Goal: Use online tool/utility: Utilize a website feature to perform a specific function

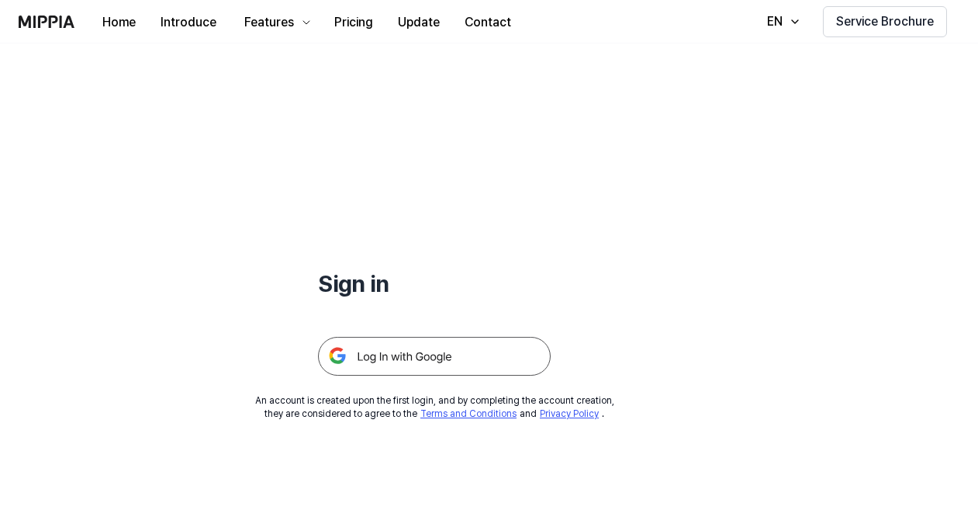
click at [404, 358] on img at bounding box center [434, 356] width 233 height 39
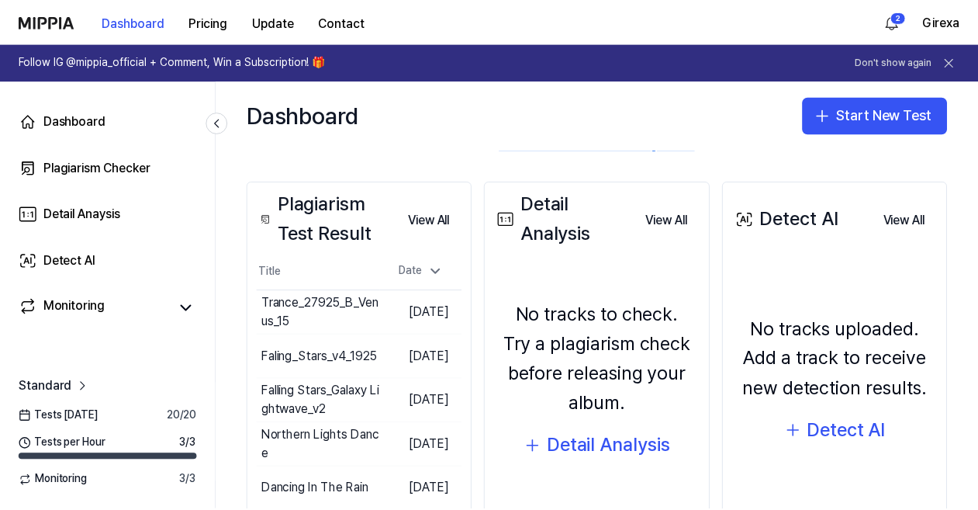
scroll to position [158, 0]
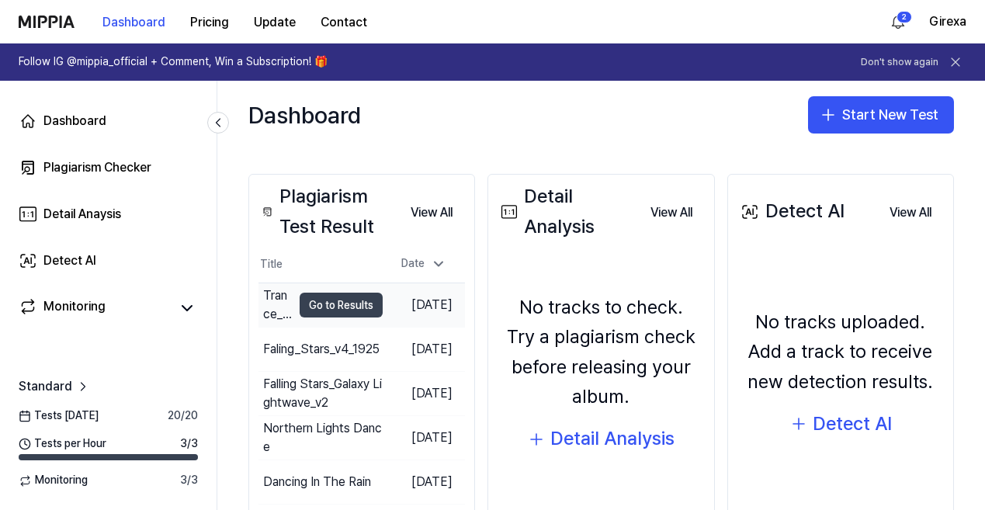
click at [331, 306] on button "Go to Results" at bounding box center [340, 304] width 83 height 25
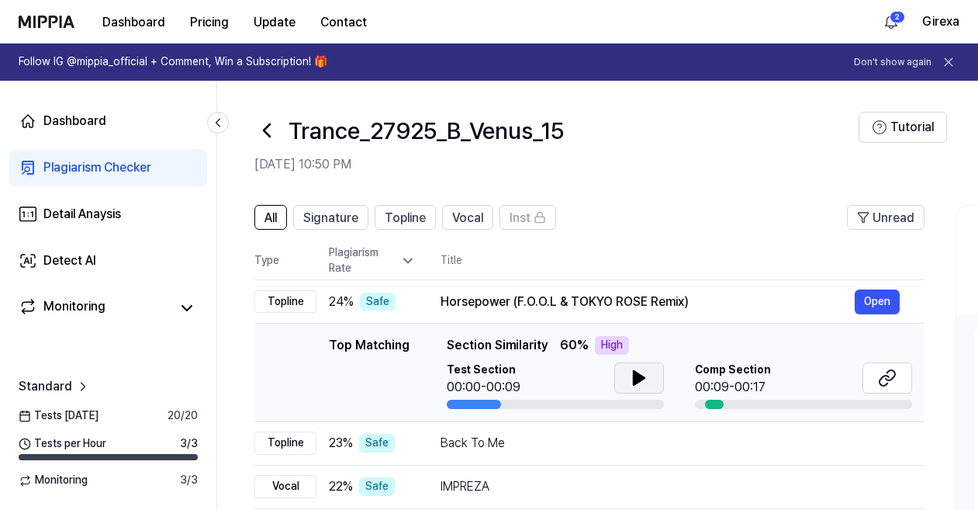
click at [635, 379] on icon at bounding box center [639, 378] width 11 height 14
click at [79, 124] on div "Dashboard" at bounding box center [74, 121] width 63 height 19
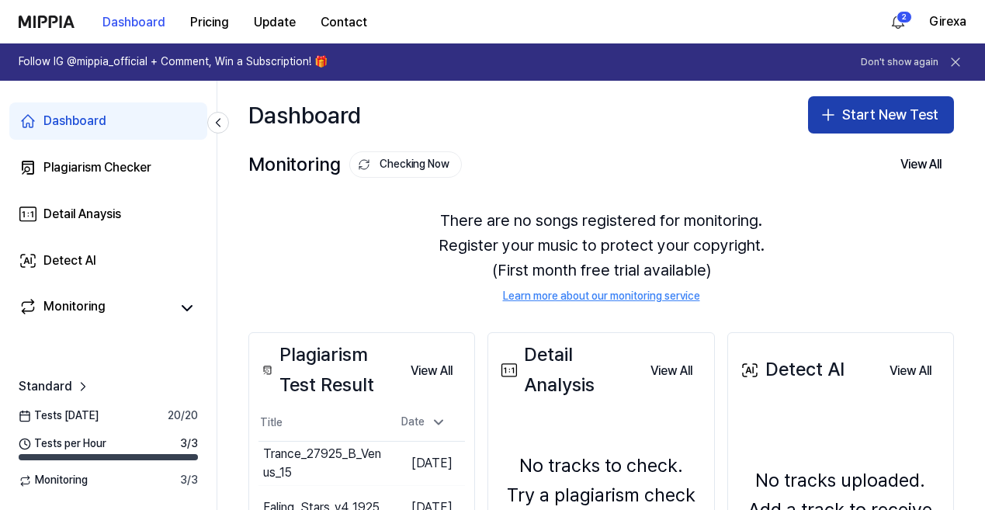
click at [828, 120] on icon "button" at bounding box center [828, 115] width 19 height 19
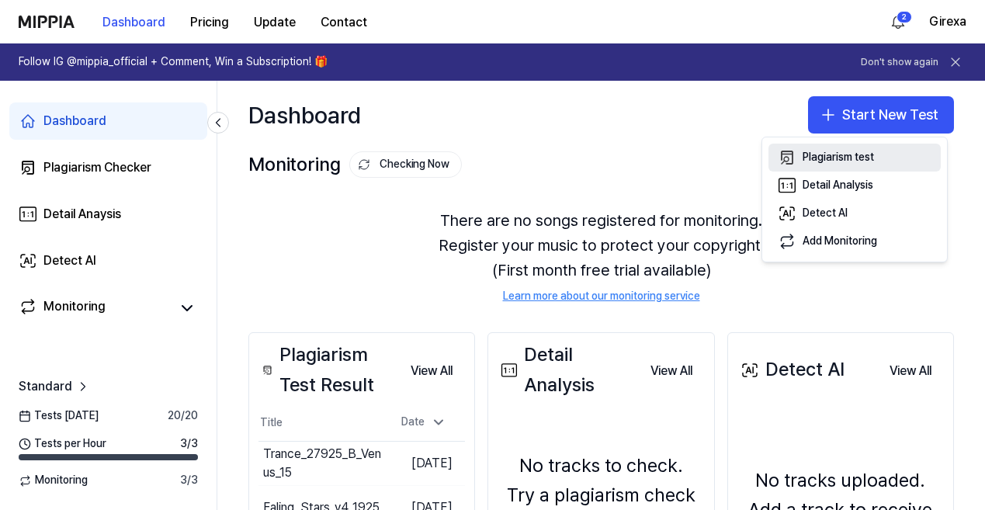
click at [816, 164] on div "Plagiarism test" at bounding box center [837, 158] width 71 height 16
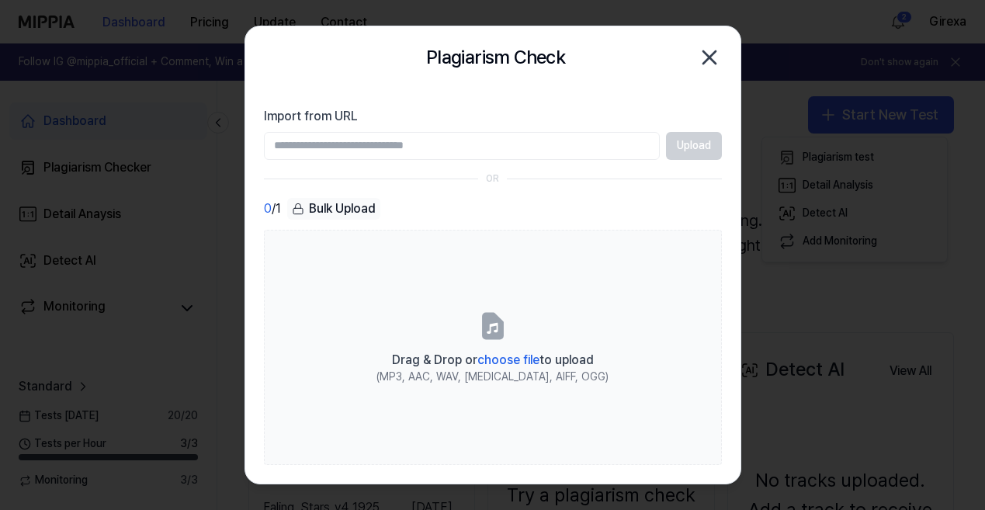
click at [554, 144] on input "Import from URL" at bounding box center [462, 146] width 396 height 28
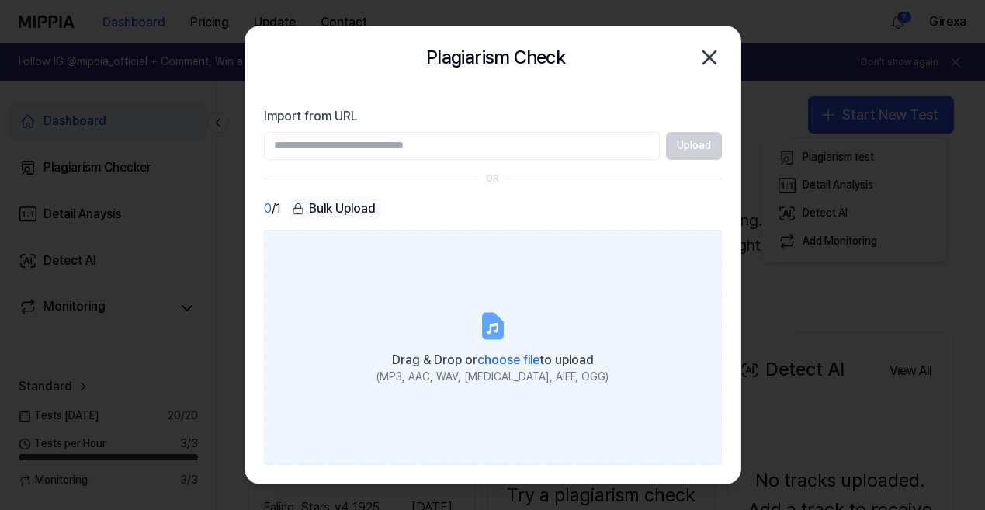
click at [505, 330] on icon at bounding box center [492, 325] width 31 height 31
click at [0, 0] on input "Drag & Drop or choose file to upload (MP3, AAC, WAV, FLAC, AIFF, OGG)" at bounding box center [0, 0] width 0 height 0
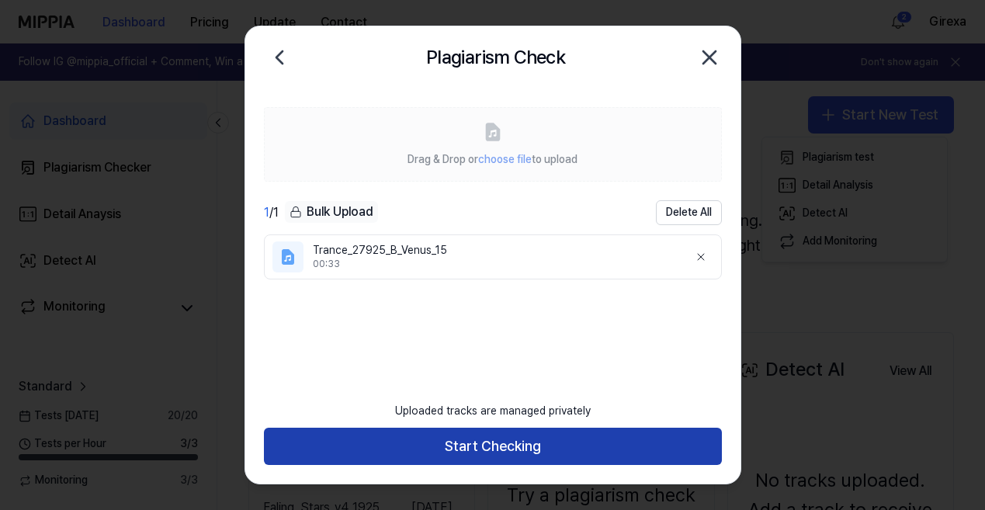
click at [504, 452] on button "Start Checking" at bounding box center [493, 445] width 458 height 37
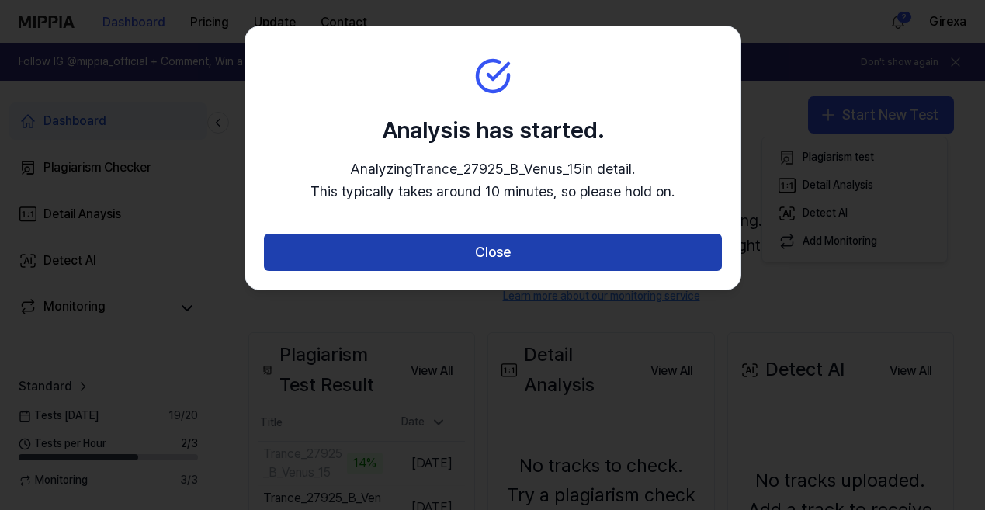
click at [493, 255] on button "Close" at bounding box center [493, 252] width 458 height 37
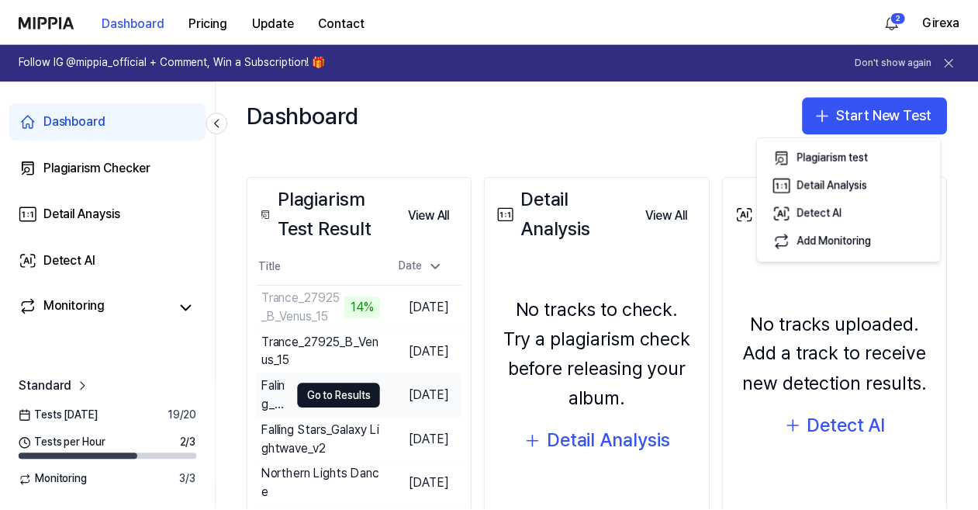
scroll to position [158, 0]
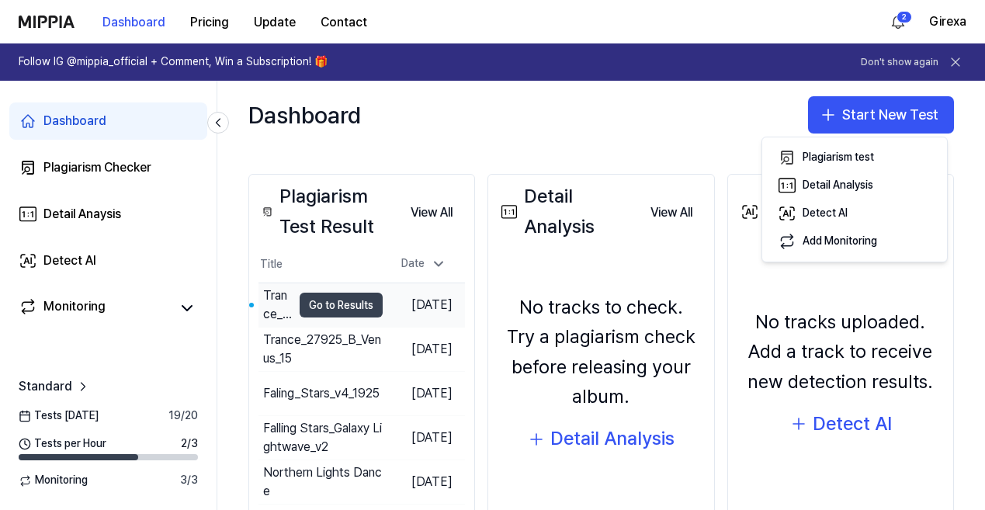
click at [299, 299] on button "Go to Results" at bounding box center [340, 304] width 83 height 25
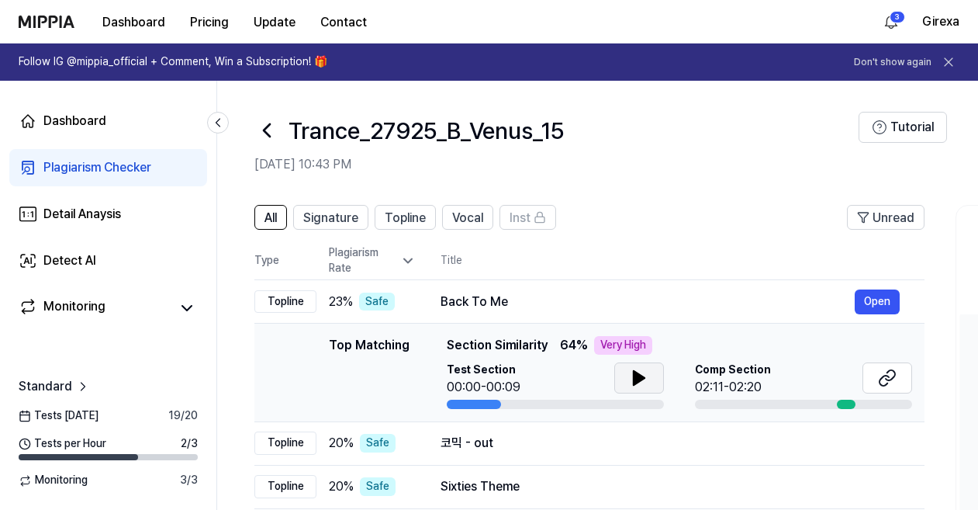
click at [646, 376] on icon at bounding box center [639, 378] width 19 height 19
click at [635, 376] on icon at bounding box center [636, 378] width 3 height 12
click at [891, 375] on icon at bounding box center [887, 378] width 19 height 19
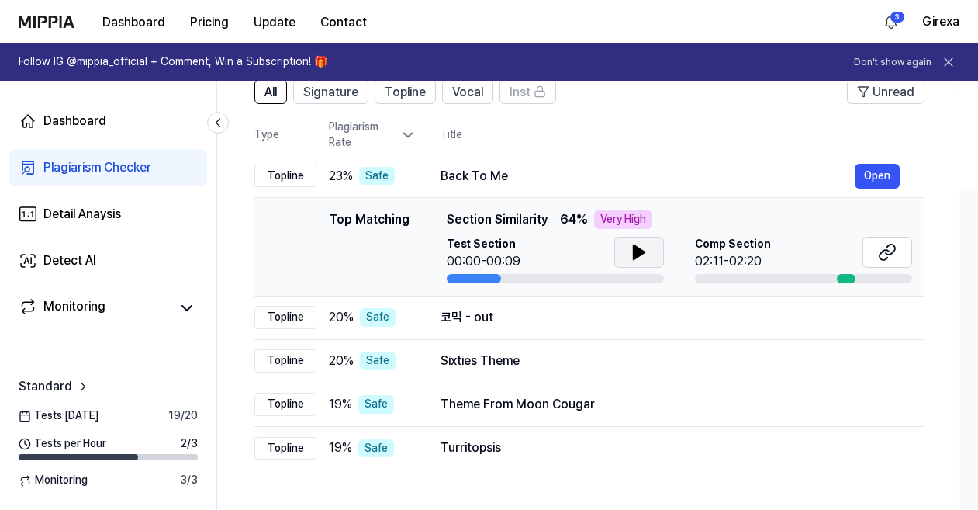
scroll to position [127, 0]
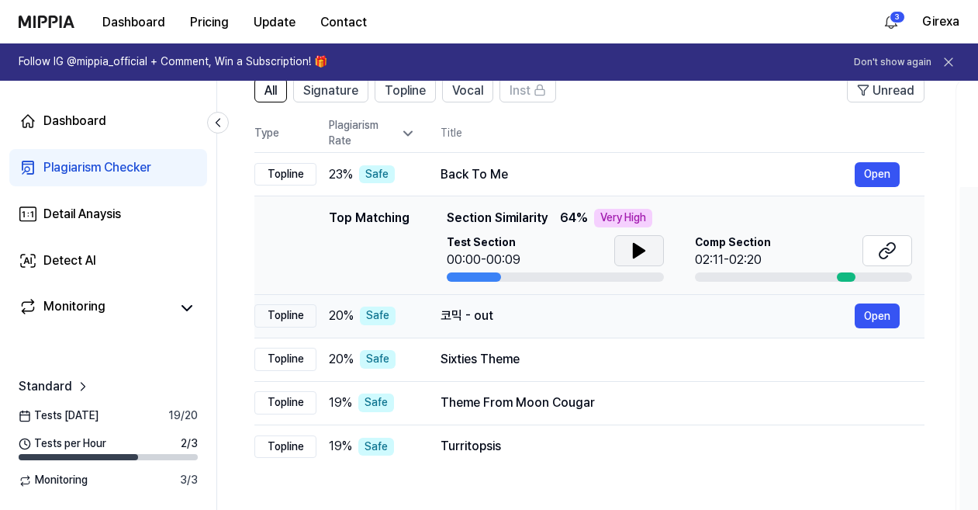
click at [421, 315] on td "코믹 - out Open" at bounding box center [670, 315] width 509 height 43
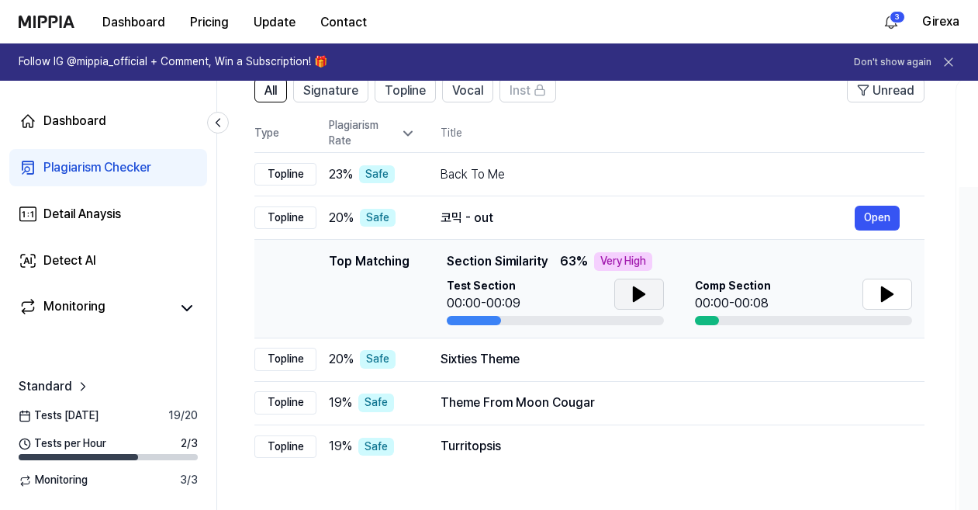
click at [645, 292] on icon at bounding box center [639, 294] width 19 height 19
click at [637, 289] on icon at bounding box center [636, 294] width 3 height 12
click at [884, 291] on icon at bounding box center [887, 294] width 11 height 14
click at [623, 299] on button at bounding box center [639, 294] width 50 height 31
click at [635, 293] on icon at bounding box center [636, 294] width 3 height 12
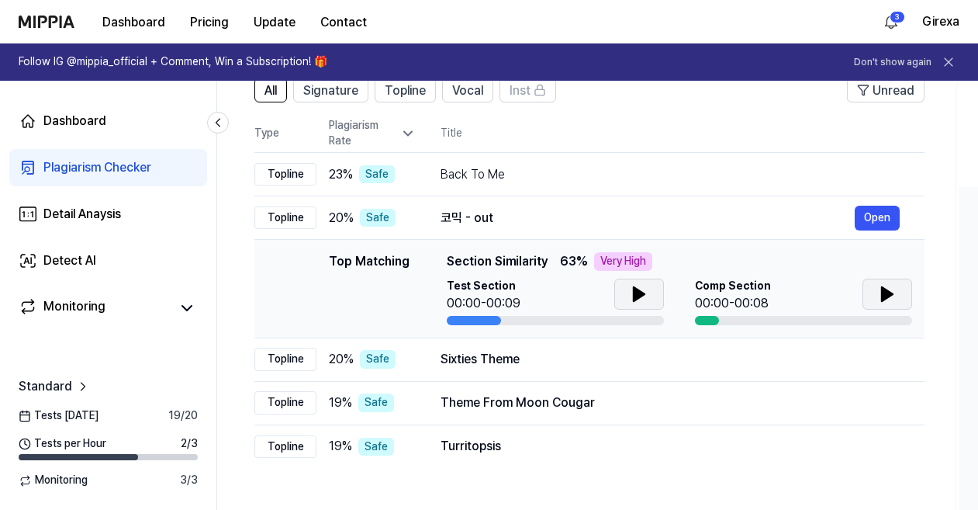
click at [891, 294] on icon at bounding box center [887, 294] width 11 height 14
click at [889, 294] on icon at bounding box center [890, 294] width 3 height 12
click at [506, 360] on div "Sixties Theme" at bounding box center [648, 359] width 414 height 19
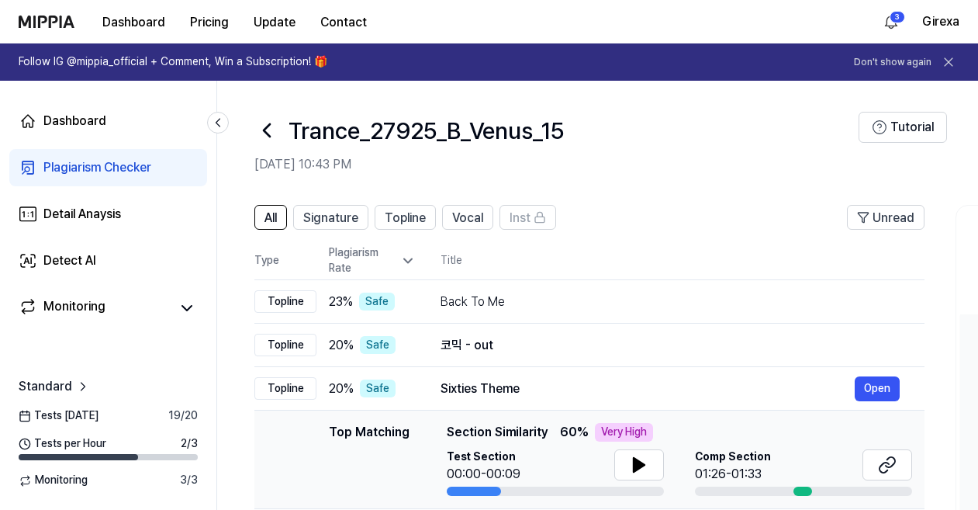
scroll to position [0, 0]
click at [947, 62] on icon at bounding box center [949, 62] width 16 height 16
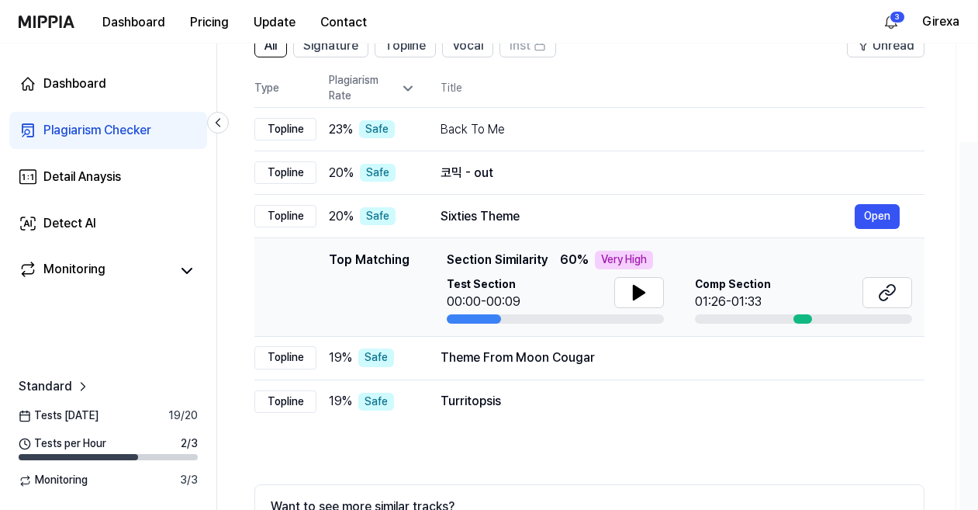
scroll to position [134, 0]
